Goal: Information Seeking & Learning: Learn about a topic

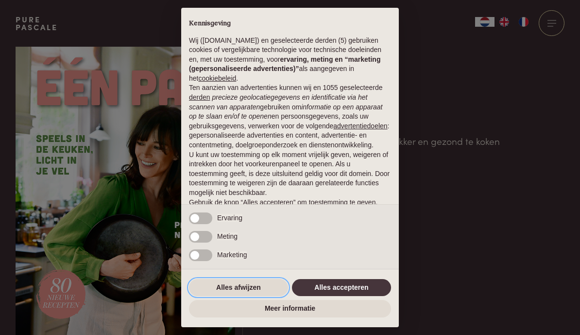
click at [258, 289] on button "Alles afwijzen" at bounding box center [238, 287] width 99 height 17
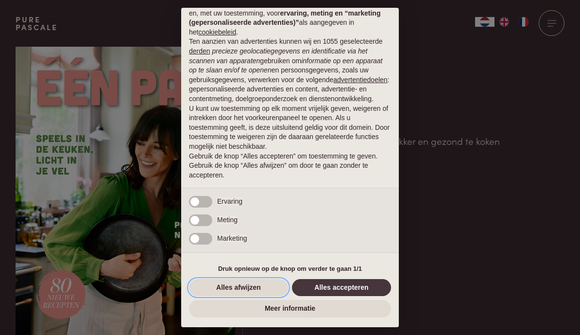
click at [269, 287] on button "Alles afwijzen" at bounding box center [238, 287] width 99 height 17
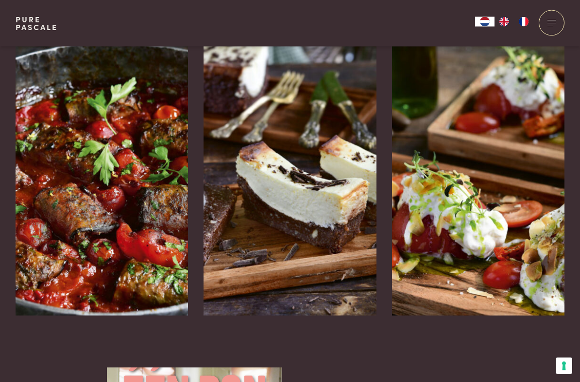
scroll to position [1544, 0]
click at [285, 246] on img at bounding box center [290, 170] width 173 height 292
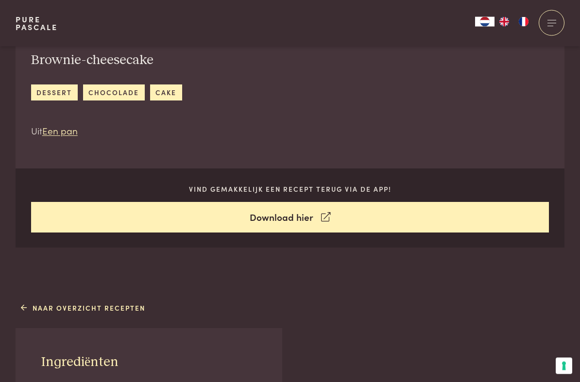
scroll to position [384, 0]
click at [27, 304] on link "Naar overzicht recepten" at bounding box center [83, 308] width 125 height 10
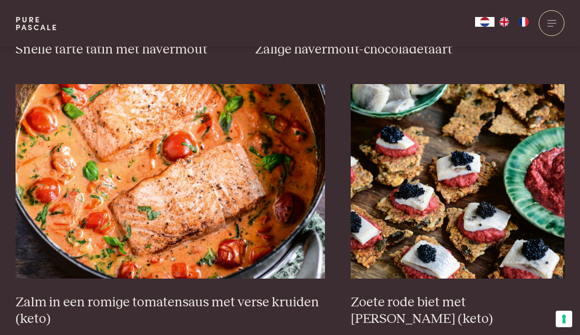
scroll to position [1606, 0]
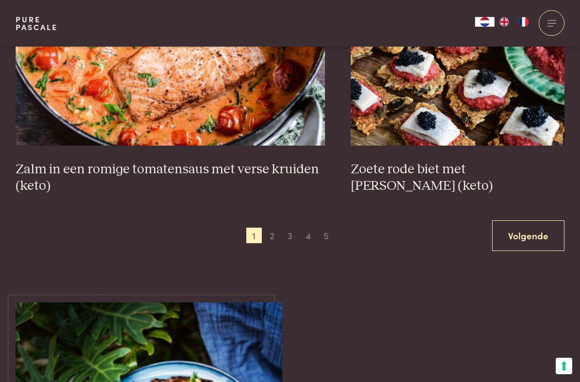
click at [279, 232] on span "2" at bounding box center [272, 236] width 16 height 16
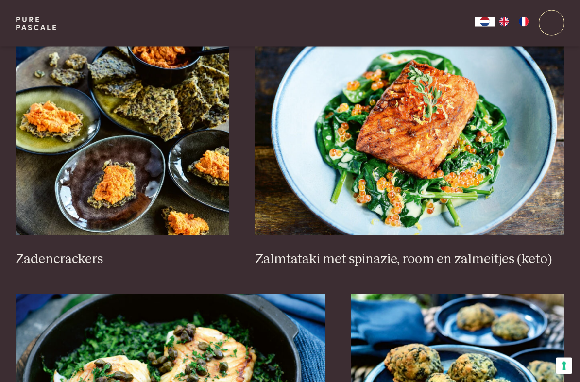
scroll to position [1414, 0]
click at [482, 260] on h3 "Zalmtataki met spinazie, room en zalmeitjes (keto)" at bounding box center [410, 259] width 310 height 17
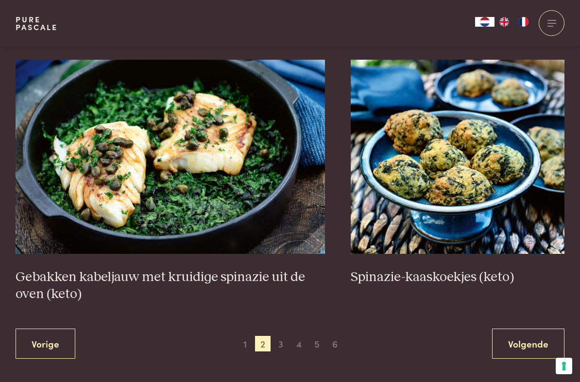
scroll to position [1654, 0]
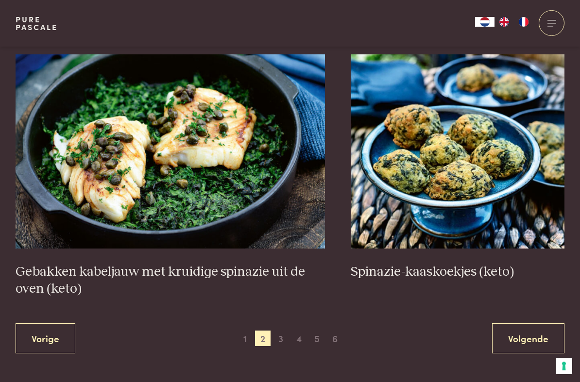
click at [286, 334] on span "3" at bounding box center [281, 339] width 16 height 16
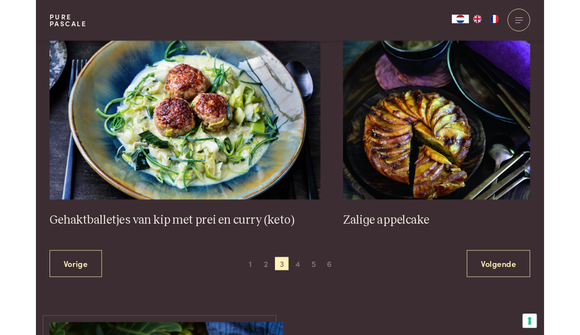
scroll to position [1742, 0]
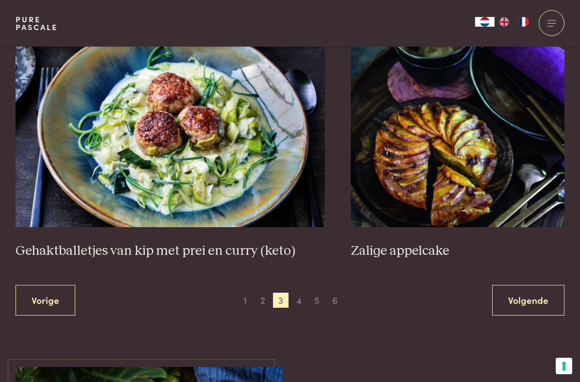
click at [507, 206] on img at bounding box center [458, 130] width 214 height 194
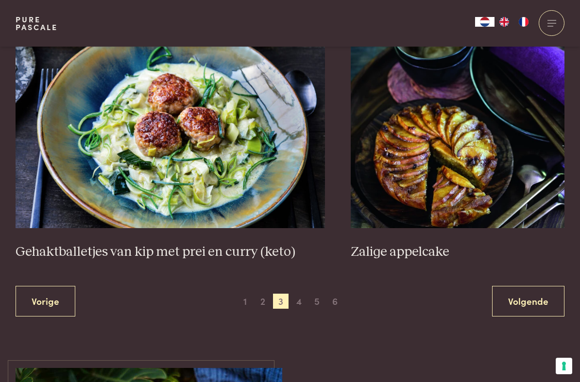
scroll to position [1745, 0]
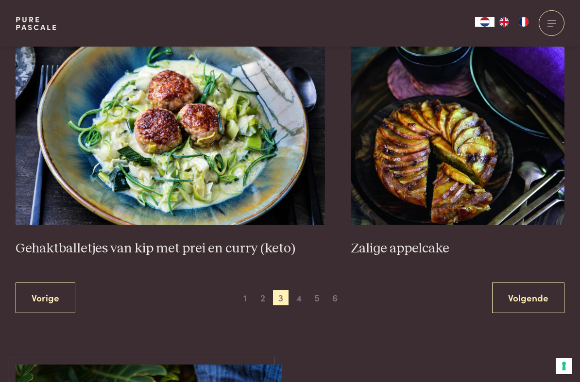
click at [305, 294] on span "4" at bounding box center [300, 299] width 16 height 16
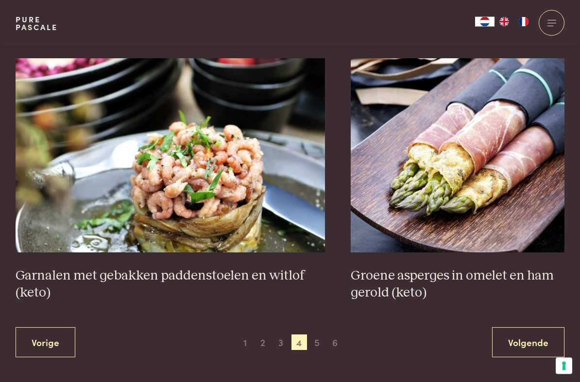
scroll to position [1658, 0]
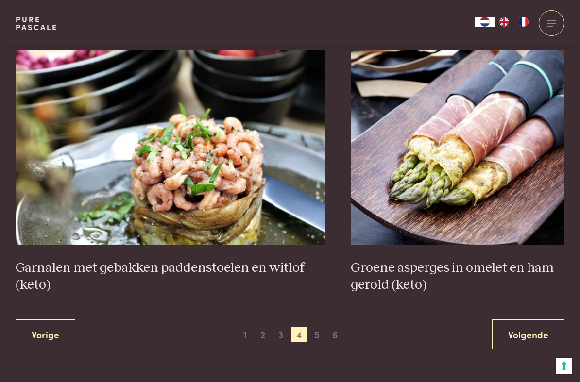
click at [320, 331] on span "5" at bounding box center [318, 335] width 16 height 16
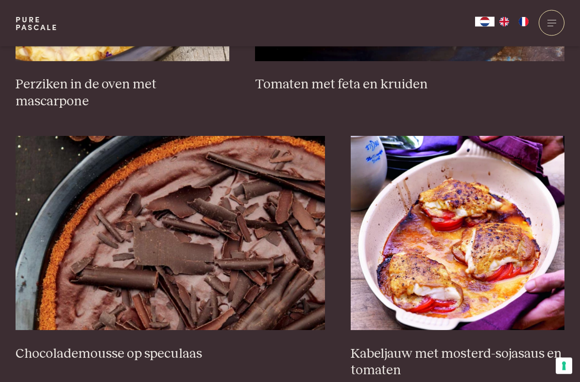
scroll to position [1606, 0]
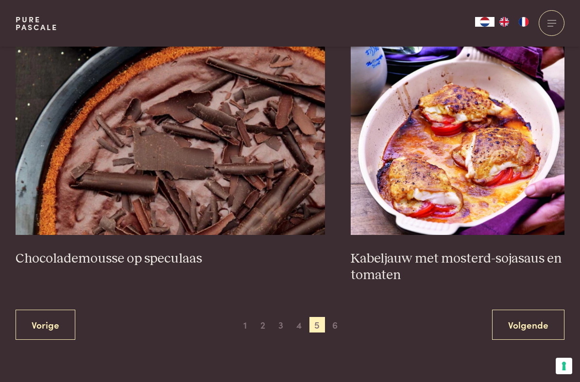
click at [334, 321] on span "6" at bounding box center [336, 325] width 16 height 16
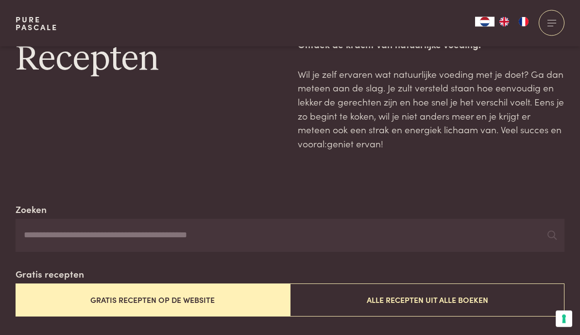
scroll to position [1263, 0]
